Goal: Transaction & Acquisition: Purchase product/service

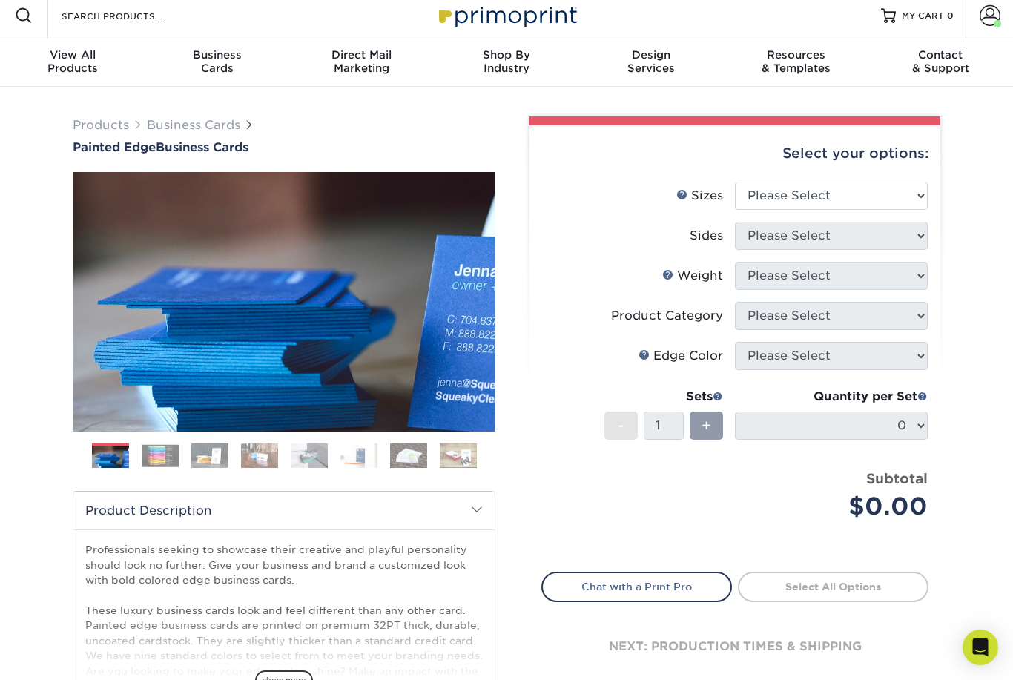
scroll to position [26, 0]
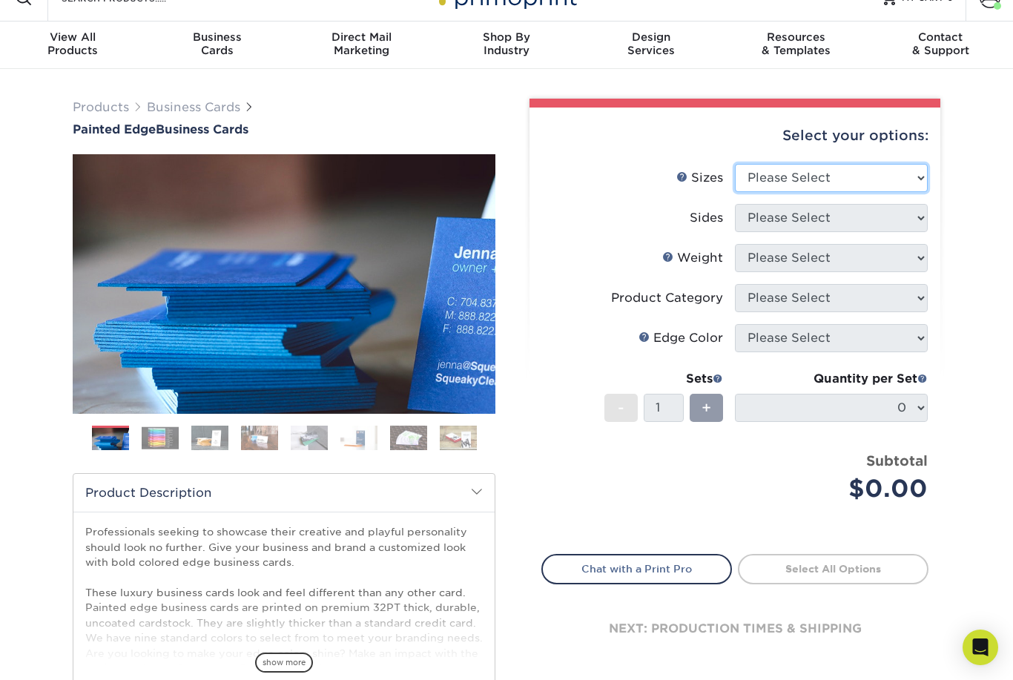
click at [922, 167] on select "Please Select 2" x 3.5" - Standard 2.125" x 3.375" - European 2.5" x 2.5" - Squ…" at bounding box center [831, 178] width 193 height 28
select select "2.00x3.50"
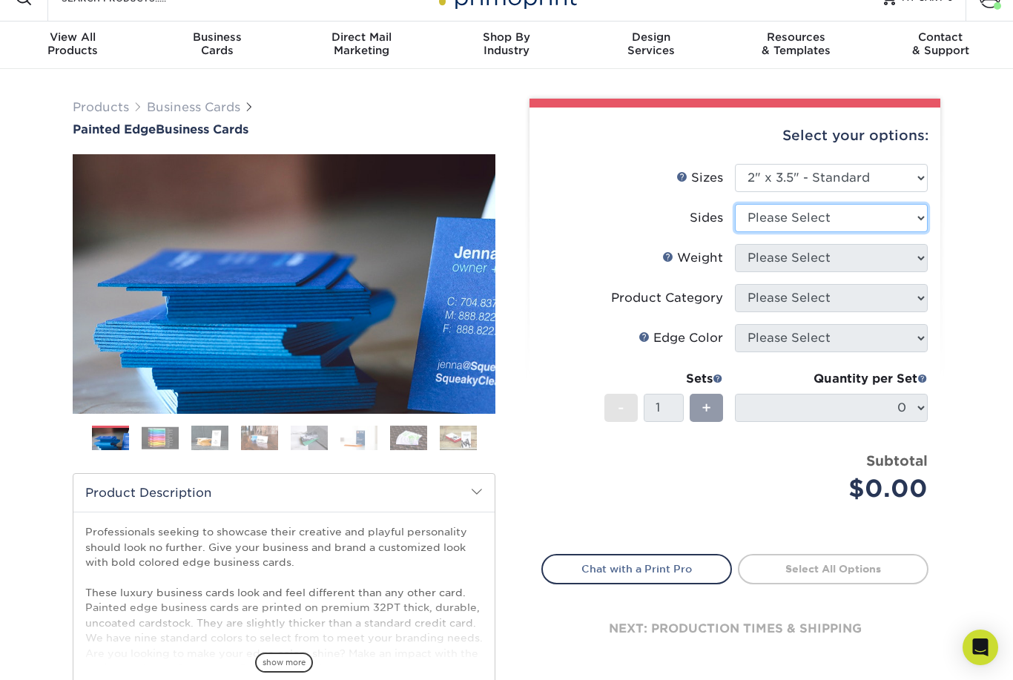
click at [913, 216] on select "Please Select Print Both Sides Print Front Only" at bounding box center [831, 218] width 193 height 28
select select "13abbda7-1d64-4f25-8bb2-c179b224825d"
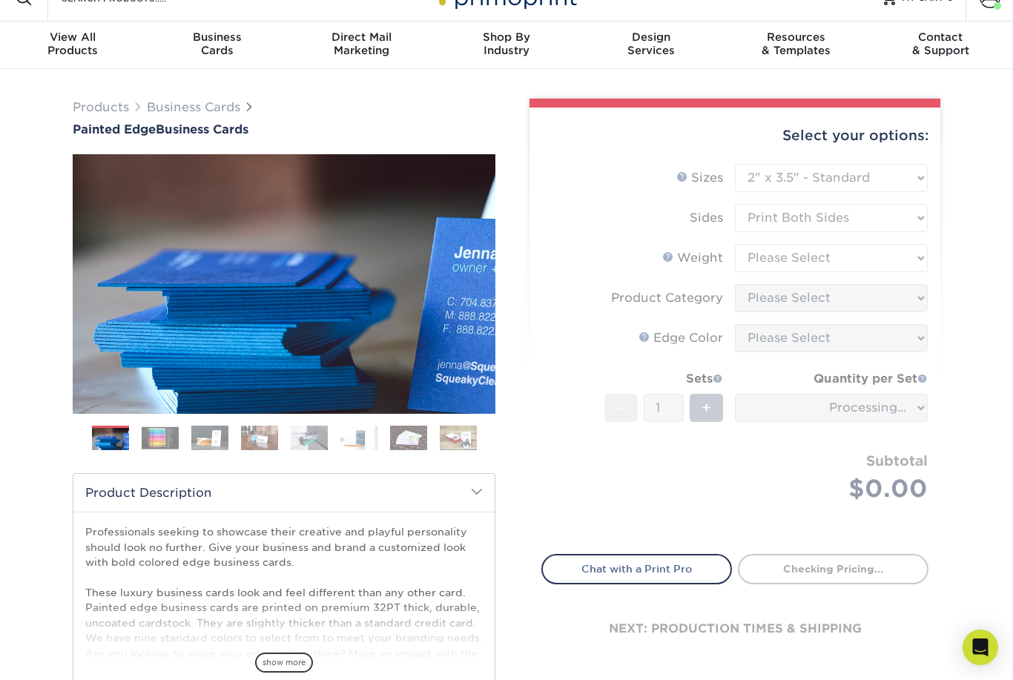
click at [922, 253] on form "Sizes Help Sizes Please Select 2" x 3.5" - Standard 2.125" x 3.375" - European …" at bounding box center [735, 350] width 387 height 373
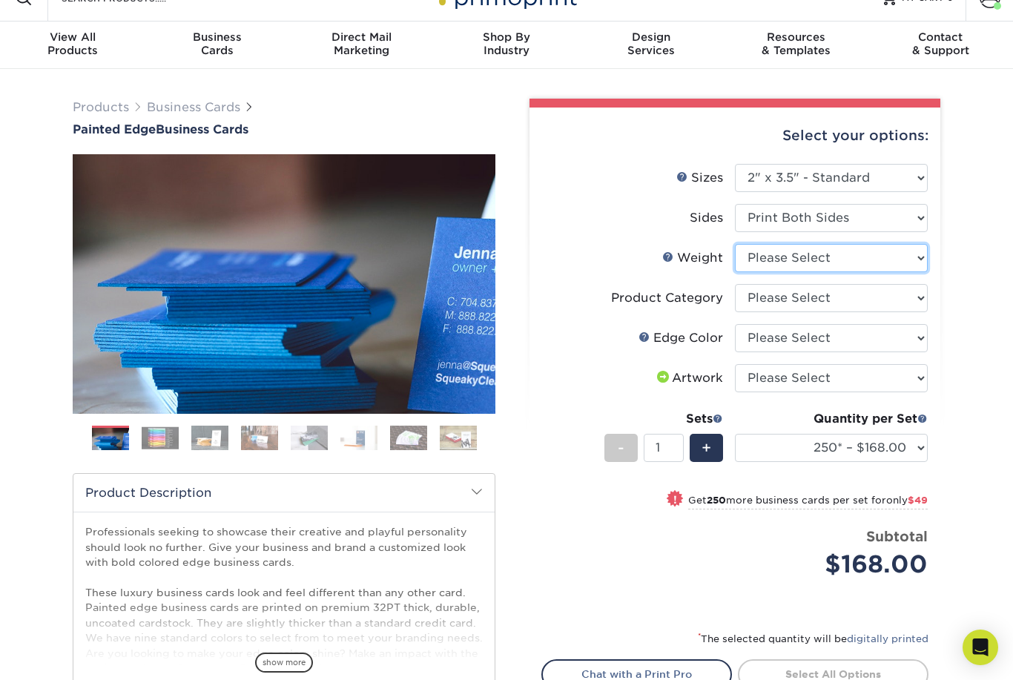
click at [923, 252] on select "Please Select 32PTUC" at bounding box center [831, 258] width 193 height 28
select select "32PTUC"
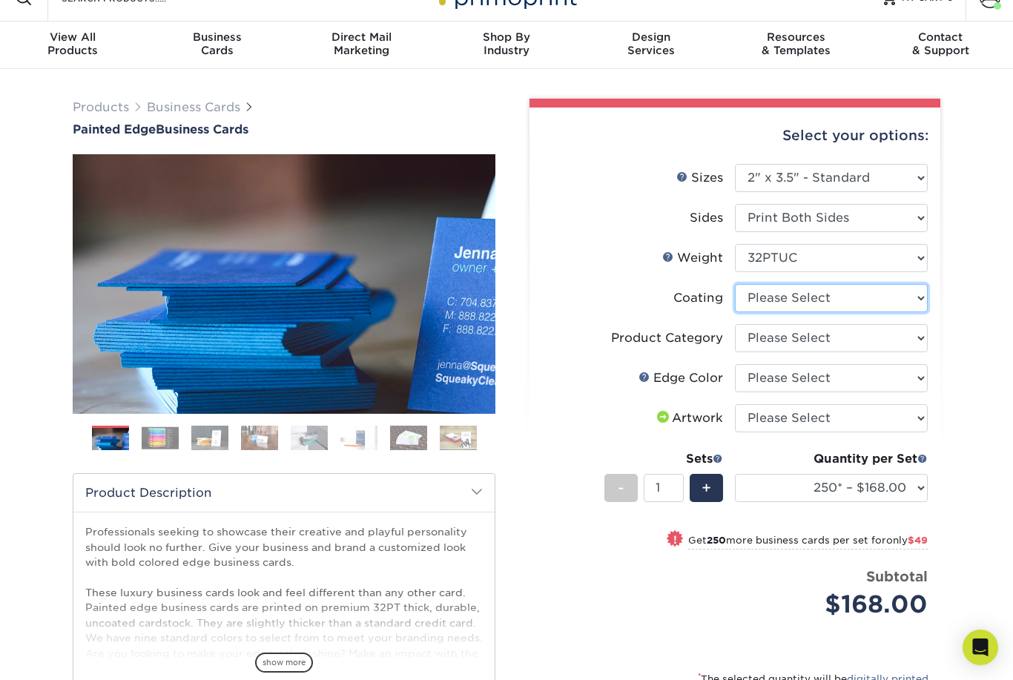
click at [924, 295] on select at bounding box center [831, 298] width 193 height 28
select select "3e7618de-abca-4bda-9f97-8b9129e913d8"
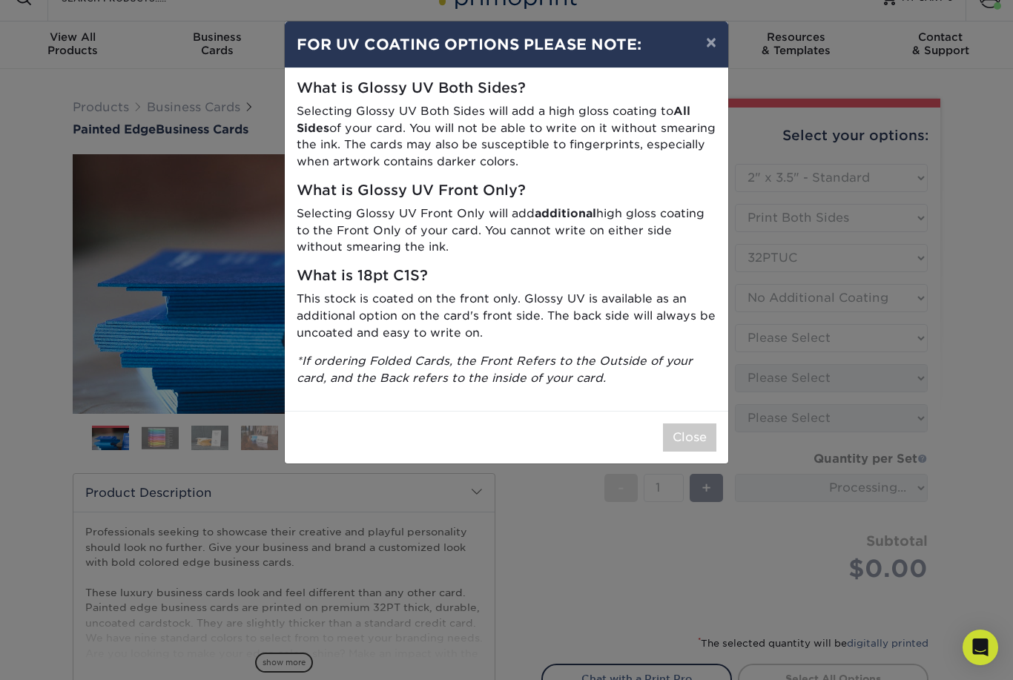
click at [711, 41] on button "×" at bounding box center [711, 43] width 34 height 42
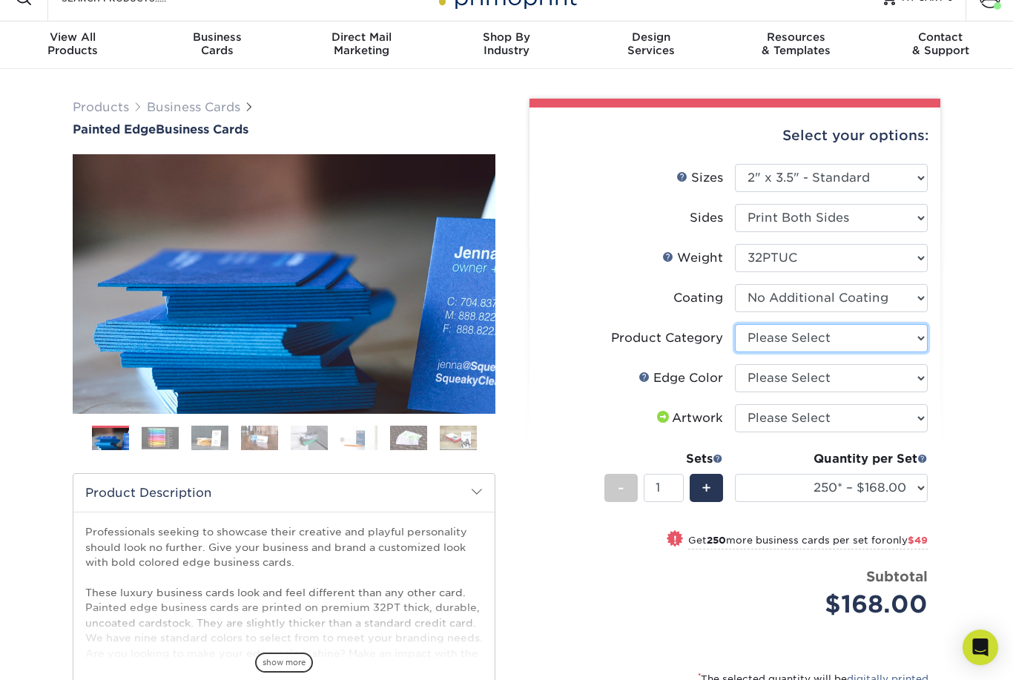
click at [915, 343] on select "Please Select Business Cards" at bounding box center [831, 338] width 193 height 28
select select "3b5148f1-0588-4f88-a218-97bcfdce65c1"
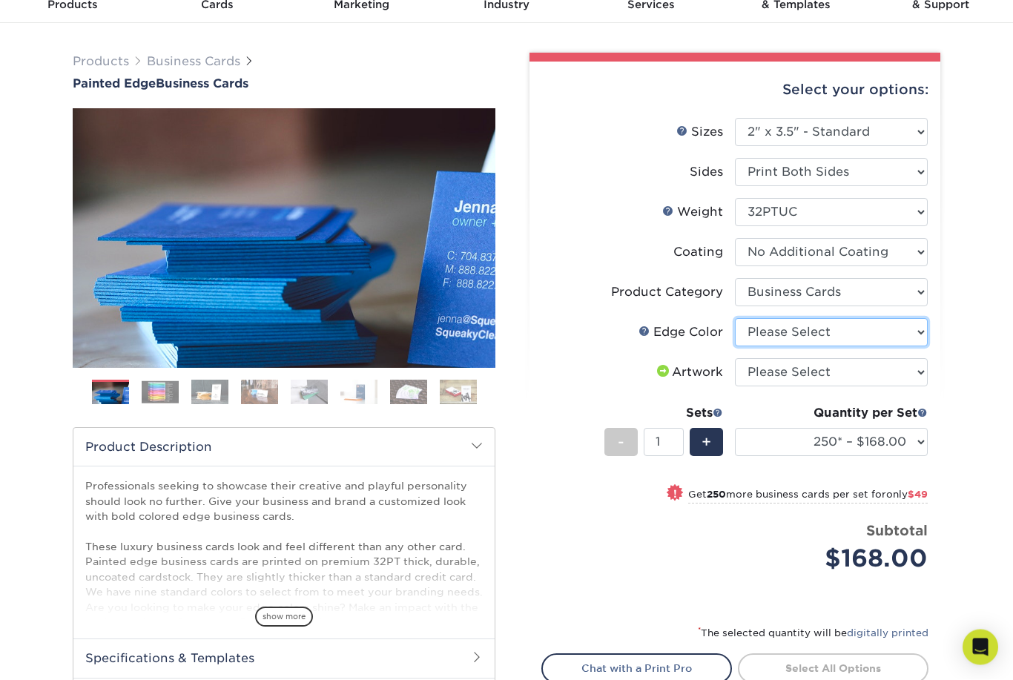
click at [913, 333] on select "Please Select Charcoal Black Brown Blue Pearlescent Blue Pearlescent Gold Pearl…" at bounding box center [831, 333] width 193 height 28
click at [889, 331] on select "Please Select Charcoal Black Brown Blue Pearlescent Blue Pearlescent Gold Pearl…" at bounding box center [831, 332] width 193 height 28
select select "1ae850e6-61c5-45b7-a71d-f488378c5a25"
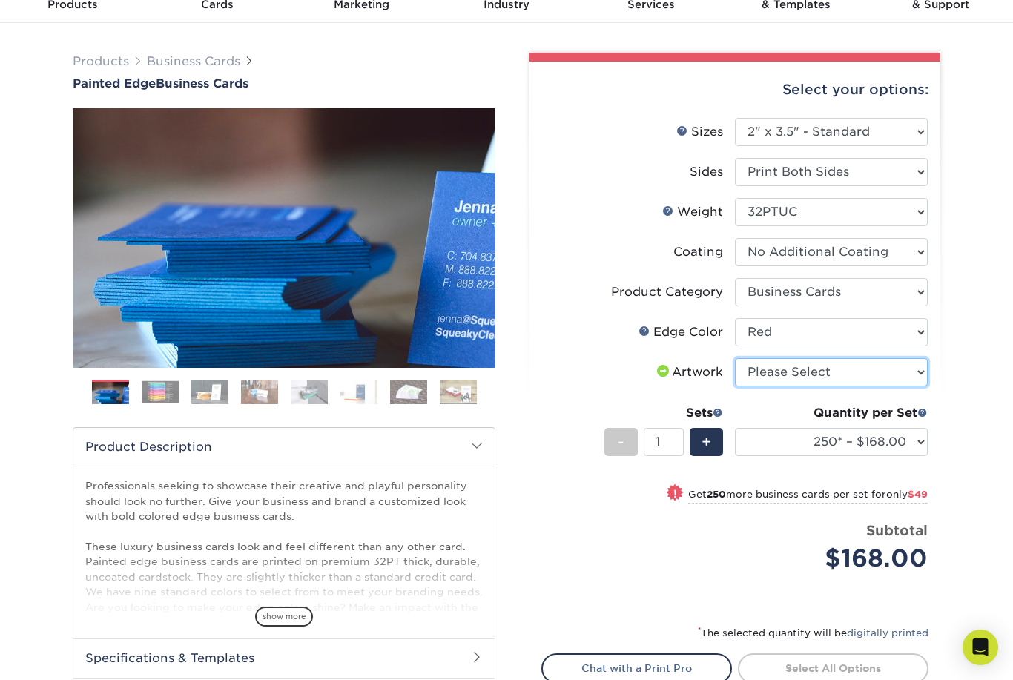
click at [884, 372] on select "Please Select I will upload files I need a design - $100" at bounding box center [831, 372] width 193 height 28
select select "upload"
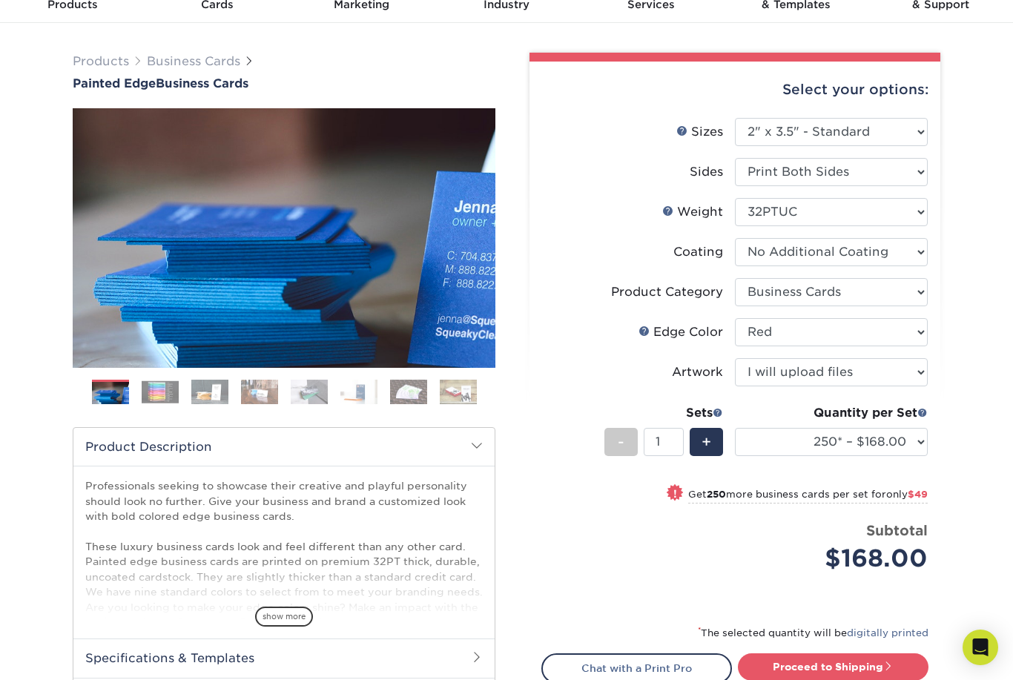
click at [987, 300] on div "Products Business Cards Painted Edge Business Cards Previous Next" at bounding box center [506, 424] width 1013 height 803
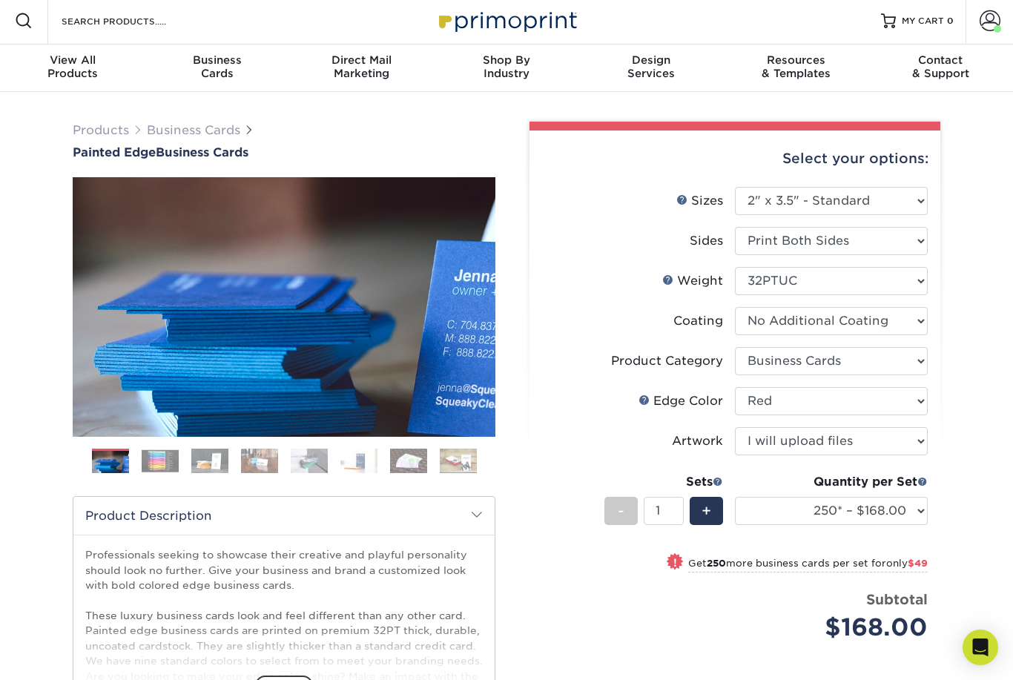
scroll to position [0, 0]
